Goal: Check status

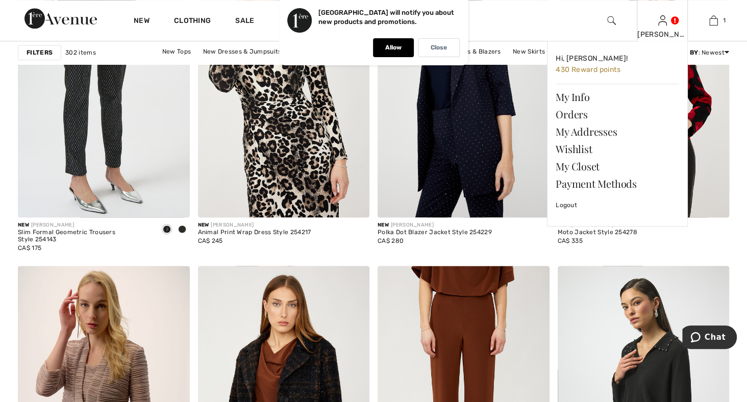
click at [659, 21] on img at bounding box center [662, 20] width 9 height 12
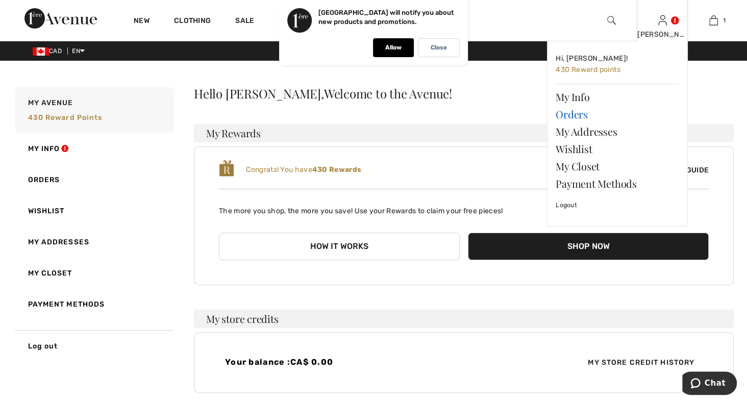
click at [559, 123] on link "Orders" at bounding box center [618, 114] width 124 height 17
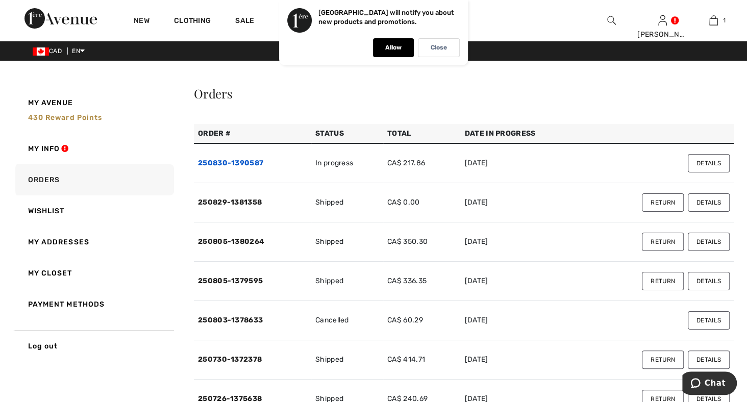
click at [237, 167] on link "250830-1390587" at bounding box center [230, 163] width 65 height 9
